Goal: Transaction & Acquisition: Purchase product/service

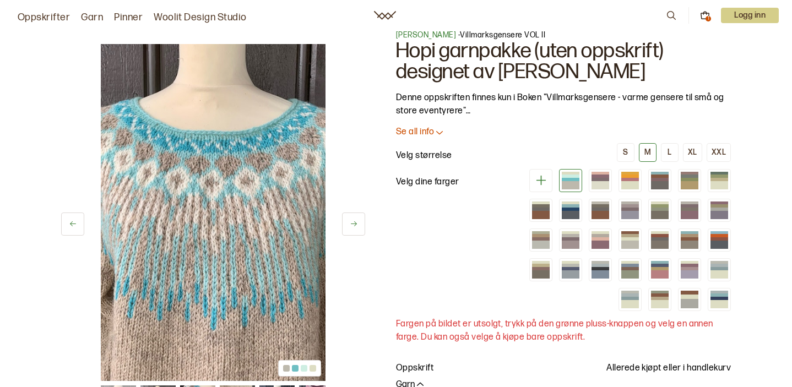
scroll to position [15, 0]
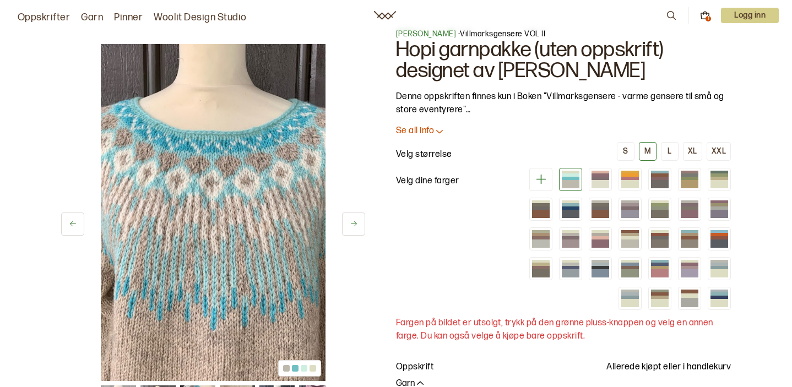
click at [443, 132] on icon at bounding box center [439, 131] width 11 height 11
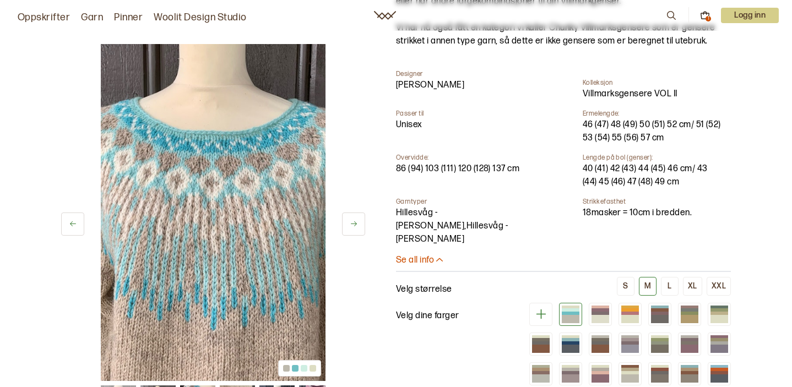
scroll to position [444, 0]
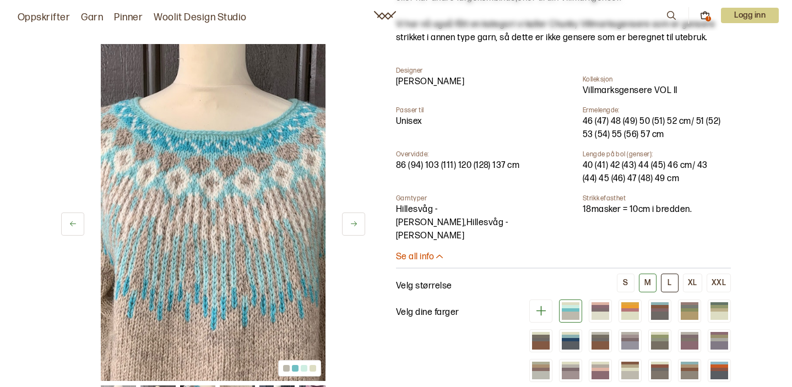
click at [667, 274] on button "L" at bounding box center [670, 283] width 18 height 19
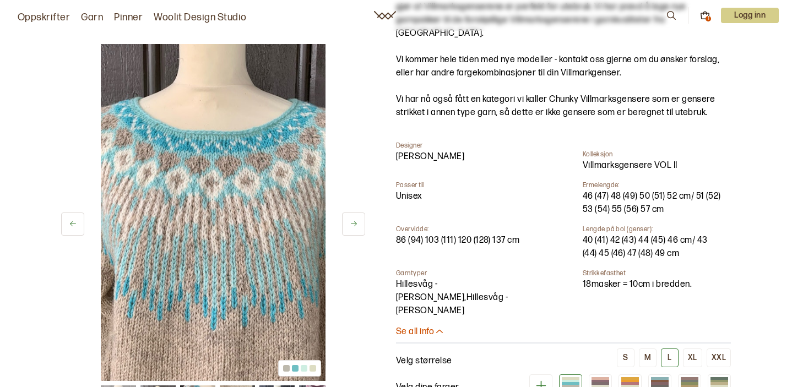
scroll to position [362, 0]
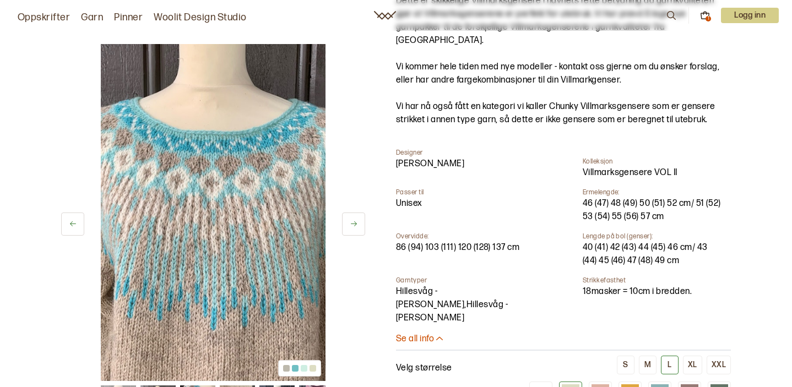
click at [704, 14] on icon at bounding box center [705, 13] width 3 height 3
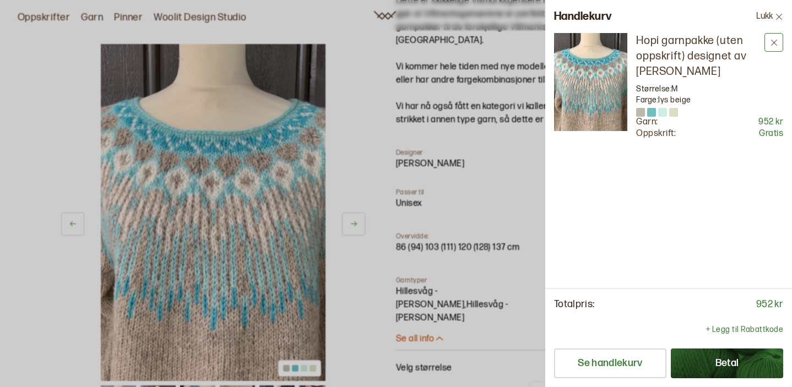
click at [771, 42] on icon at bounding box center [774, 43] width 8 height 8
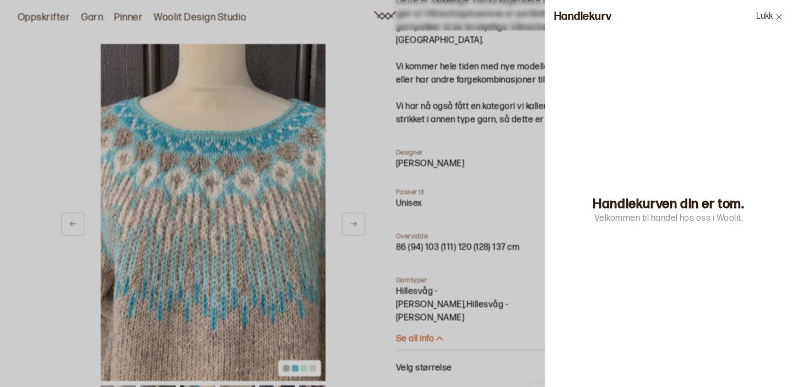
click at [763, 15] on button "Lukk" at bounding box center [769, 16] width 45 height 33
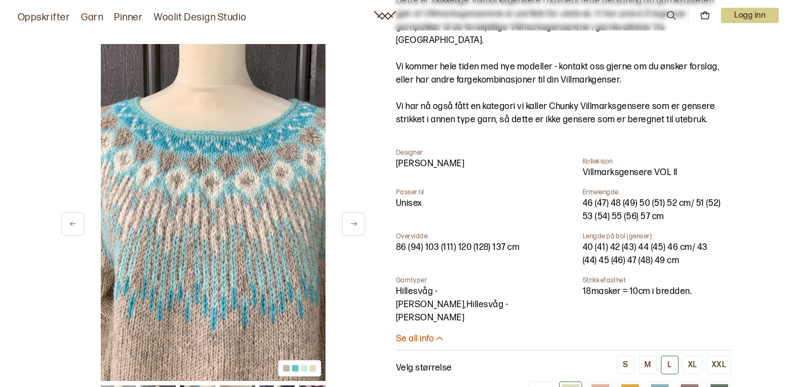
click at [670, 360] on div "L" at bounding box center [669, 365] width 4 height 10
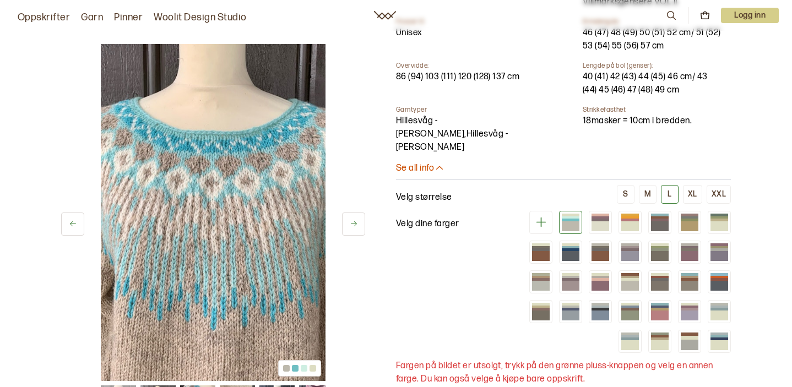
scroll to position [555, 0]
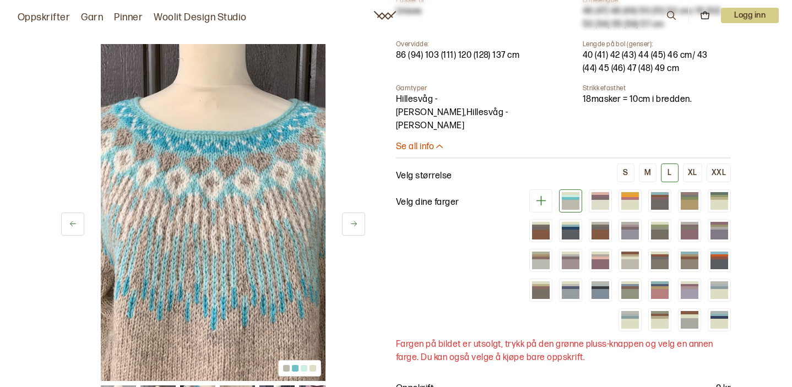
click at [569, 200] on div at bounding box center [571, 205] width 18 height 10
